Goal: Information Seeking & Learning: Learn about a topic

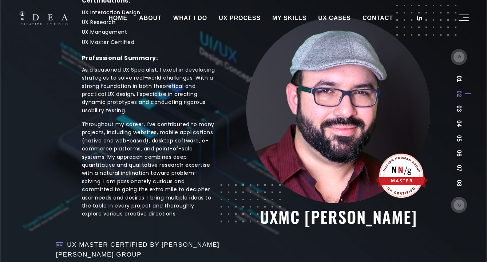
scroll to position [170, 0]
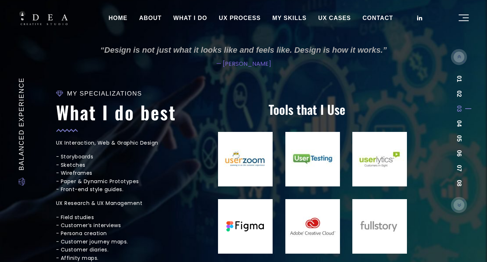
scroll to position [240, 0]
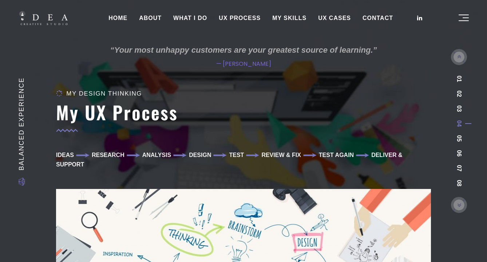
scroll to position [91, 0]
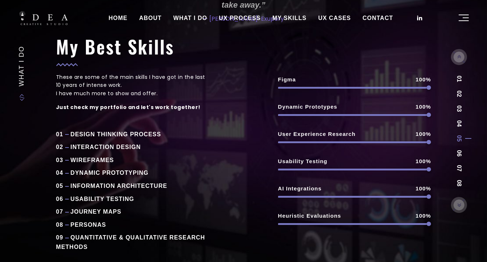
scroll to position [59, 0]
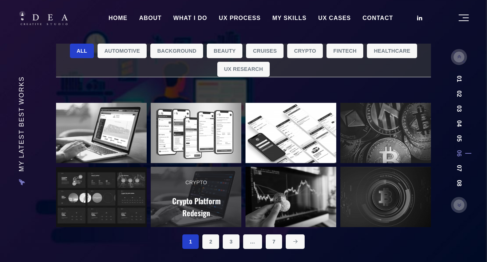
scroll to position [3, 0]
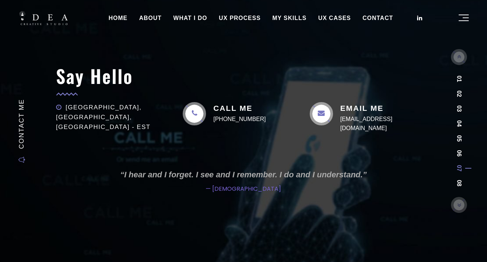
scroll to position [95, 0]
click at [341, 19] on link "UX CASES" at bounding box center [334, 18] width 44 height 18
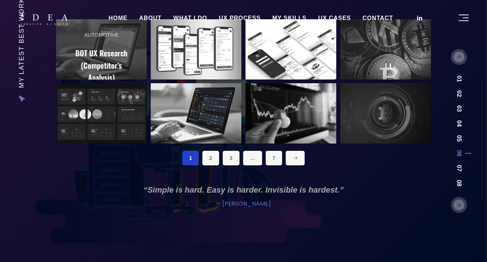
scroll to position [85, 0]
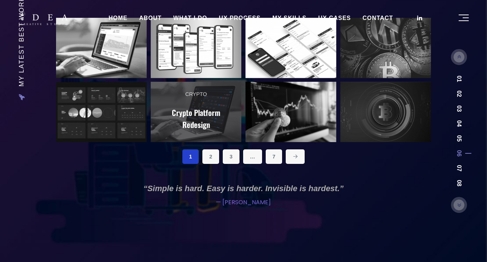
click at [182, 119] on h2 "Crypto Platform Redesign" at bounding box center [195, 119] width 67 height 24
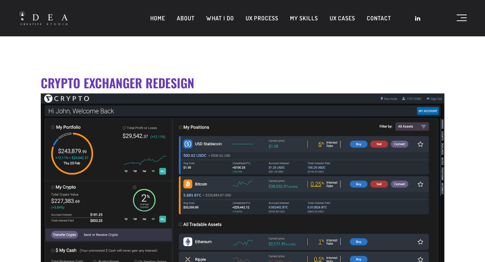
click at [334, 17] on link "UX CASES" at bounding box center [342, 18] width 37 height 18
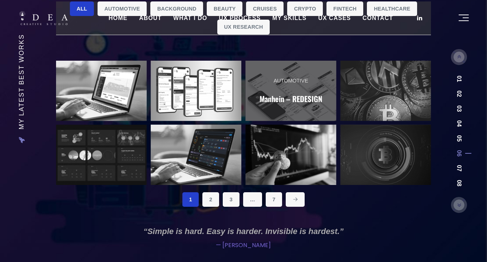
scroll to position [44, 0]
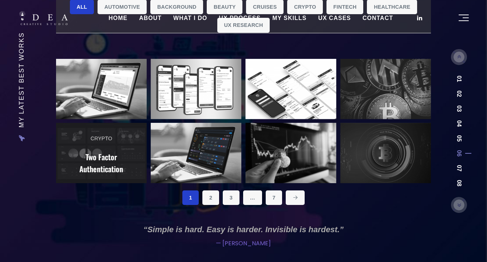
click at [137, 144] on link "Crypto Two Factor Authentication" at bounding box center [101, 155] width 91 height 64
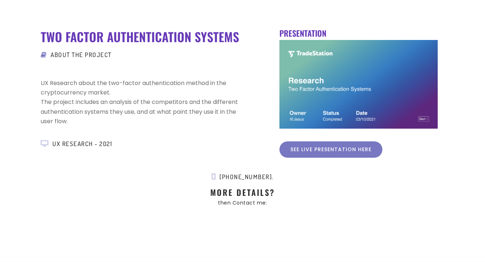
scroll to position [28, 0]
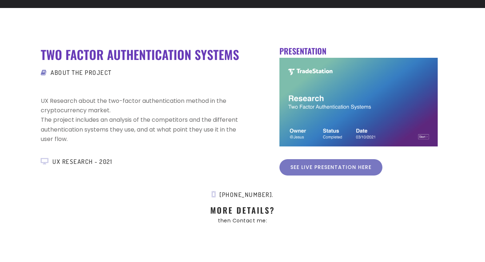
click at [314, 122] on img at bounding box center [358, 102] width 158 height 89
click at [89, 162] on div "UX Research - 2021" at bounding box center [140, 162] width 199 height 10
click at [314, 167] on link "See live presentation here" at bounding box center [330, 167] width 103 height 16
